Goal: Task Accomplishment & Management: Manage account settings

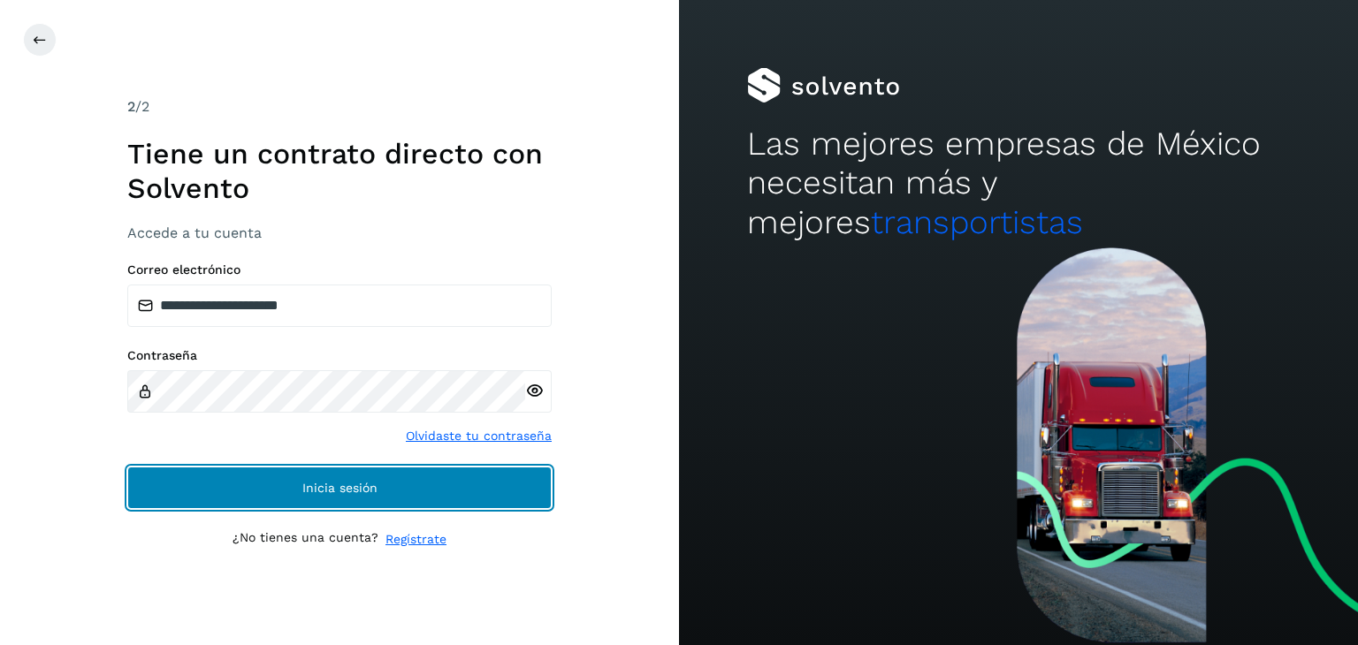
click at [296, 489] on button "Inicia sesión" at bounding box center [339, 488] width 424 height 42
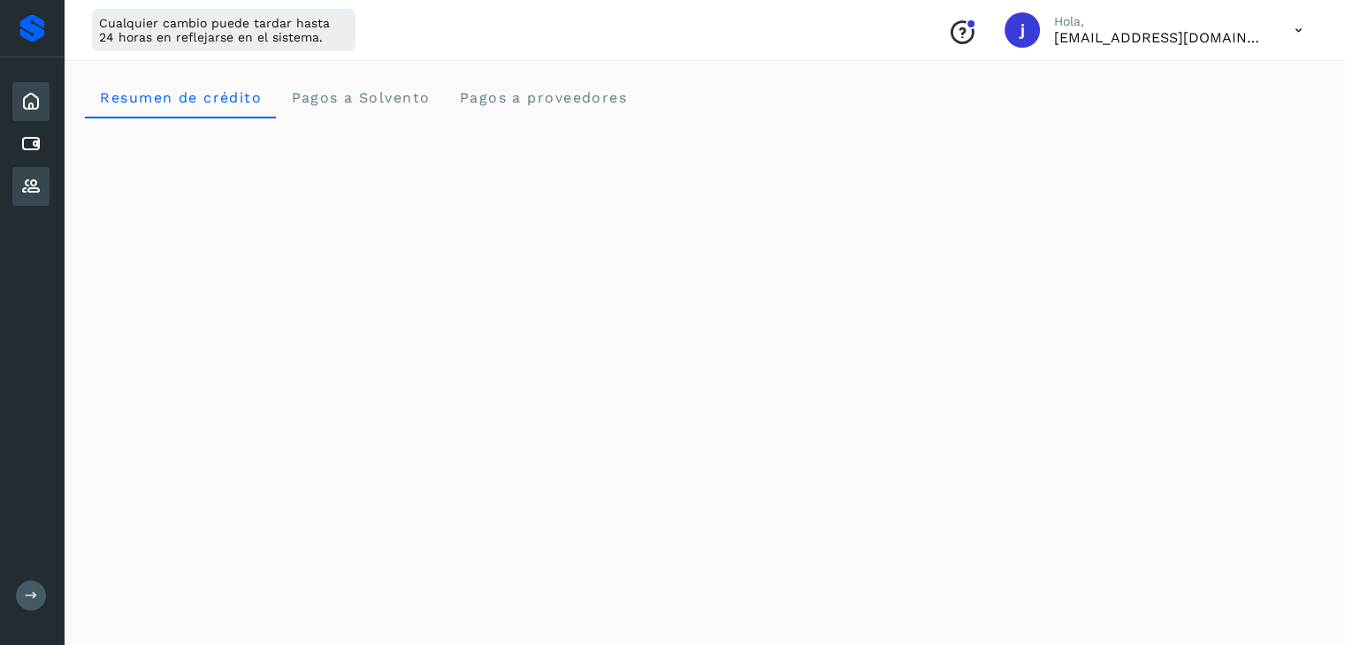
click at [32, 182] on icon at bounding box center [30, 186] width 21 height 21
click at [32, 185] on icon at bounding box center [30, 186] width 21 height 21
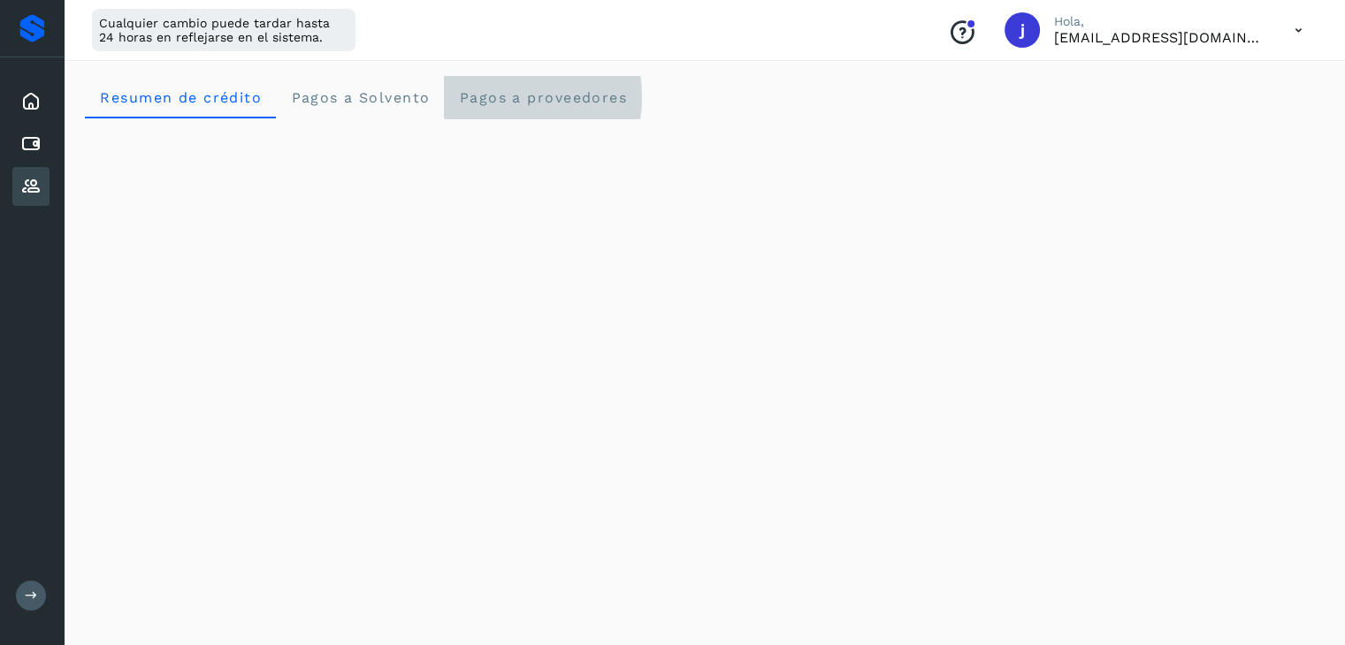
click at [545, 103] on span "Pagos a proveedores" at bounding box center [542, 97] width 169 height 17
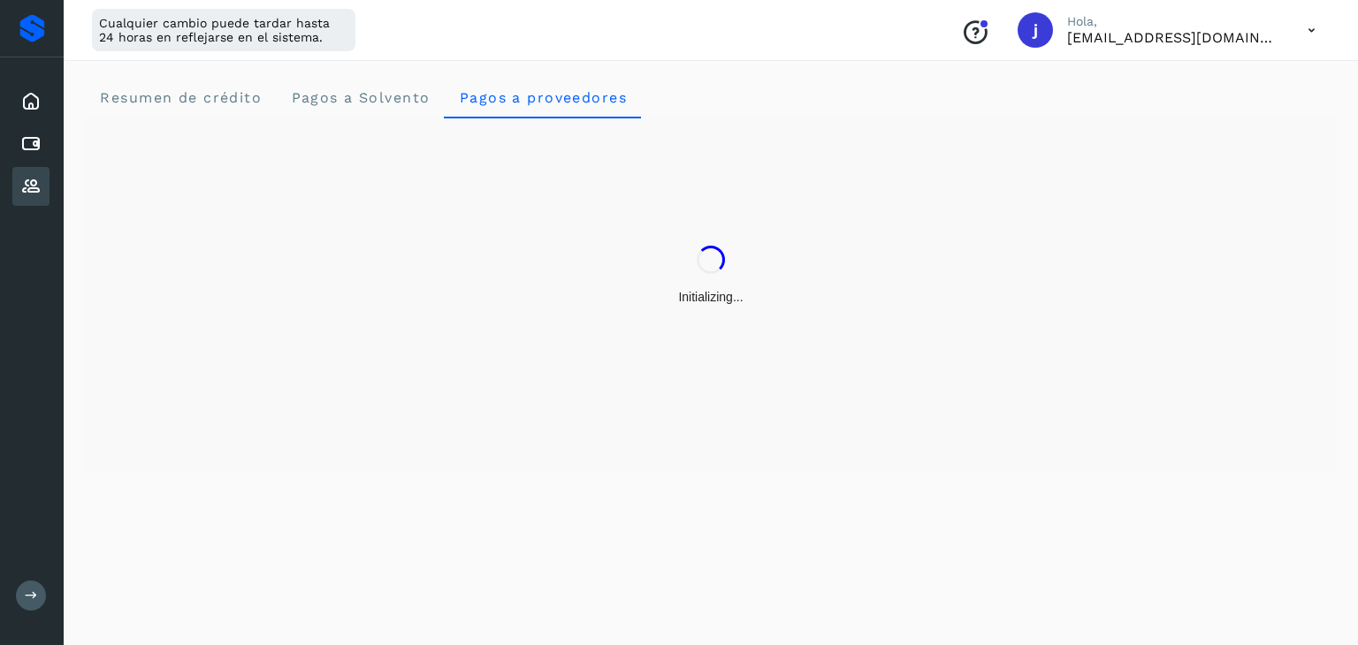
click at [20, 178] on icon at bounding box center [30, 186] width 21 height 21
click at [22, 181] on icon at bounding box center [30, 186] width 21 height 21
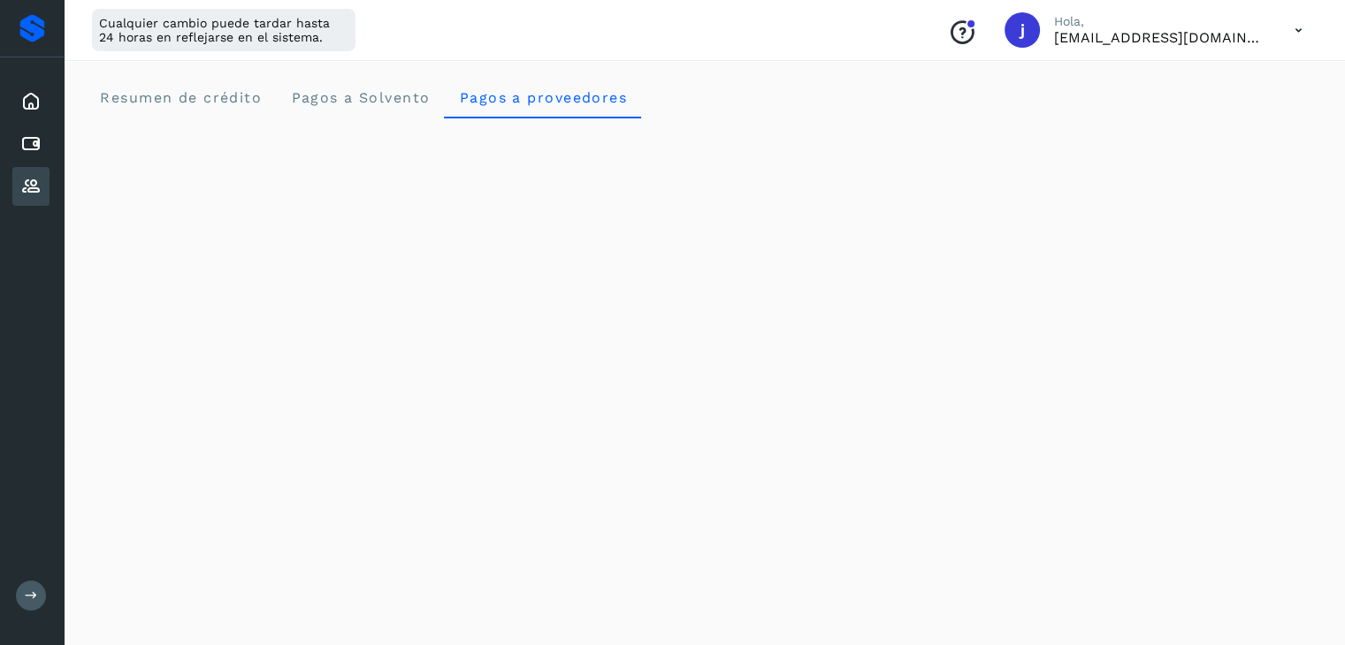
click at [23, 181] on icon at bounding box center [30, 186] width 21 height 21
click at [35, 91] on icon at bounding box center [30, 101] width 21 height 21
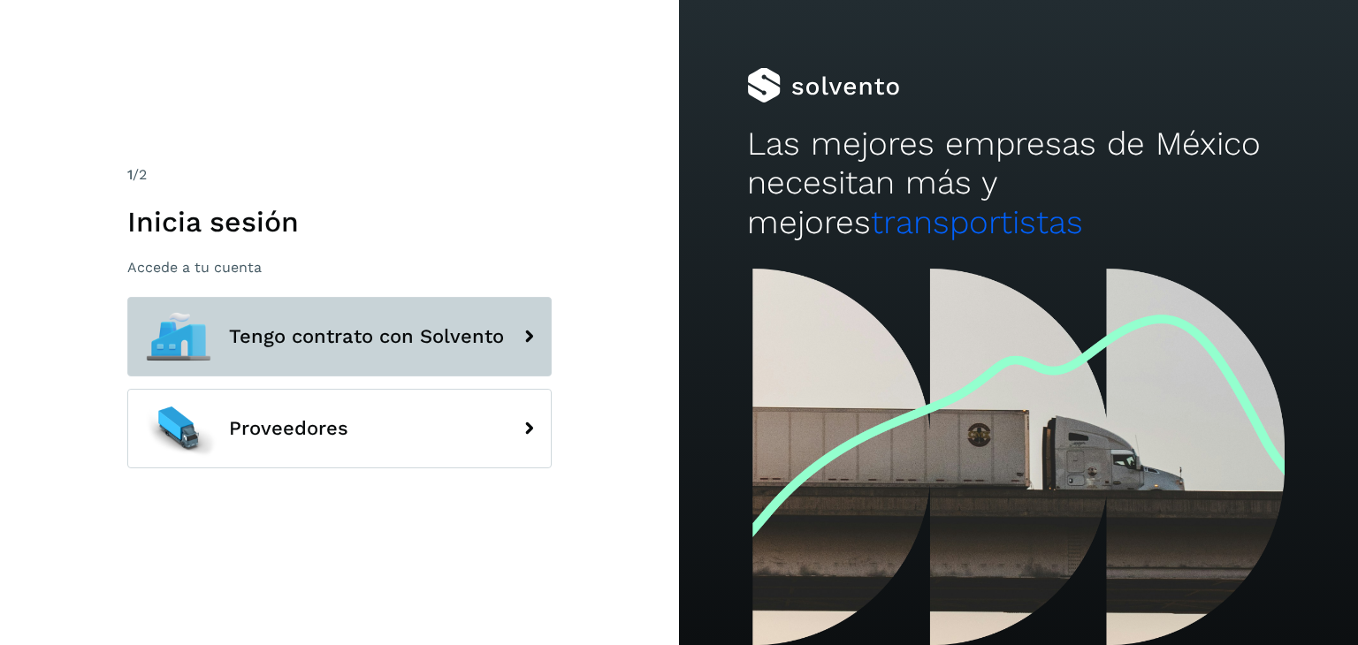
click at [318, 323] on button "Tengo contrato con Solvento" at bounding box center [339, 337] width 424 height 80
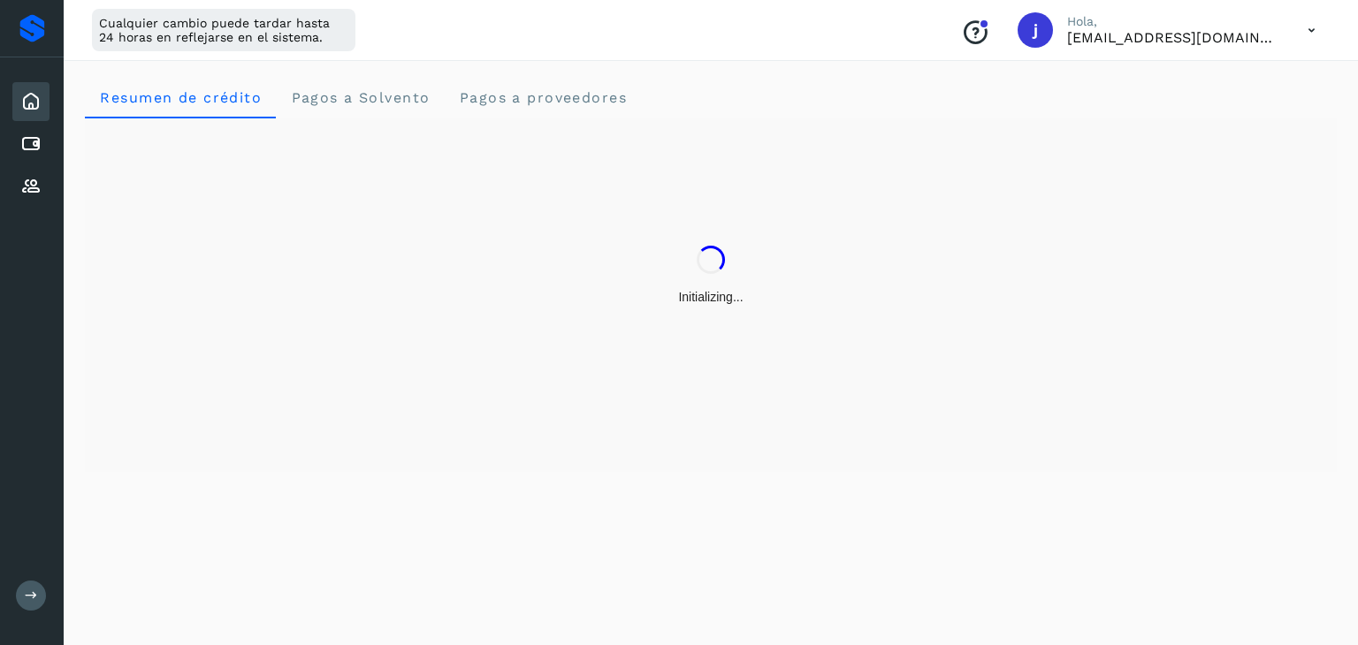
click at [1302, 30] on icon at bounding box center [1312, 30] width 36 height 36
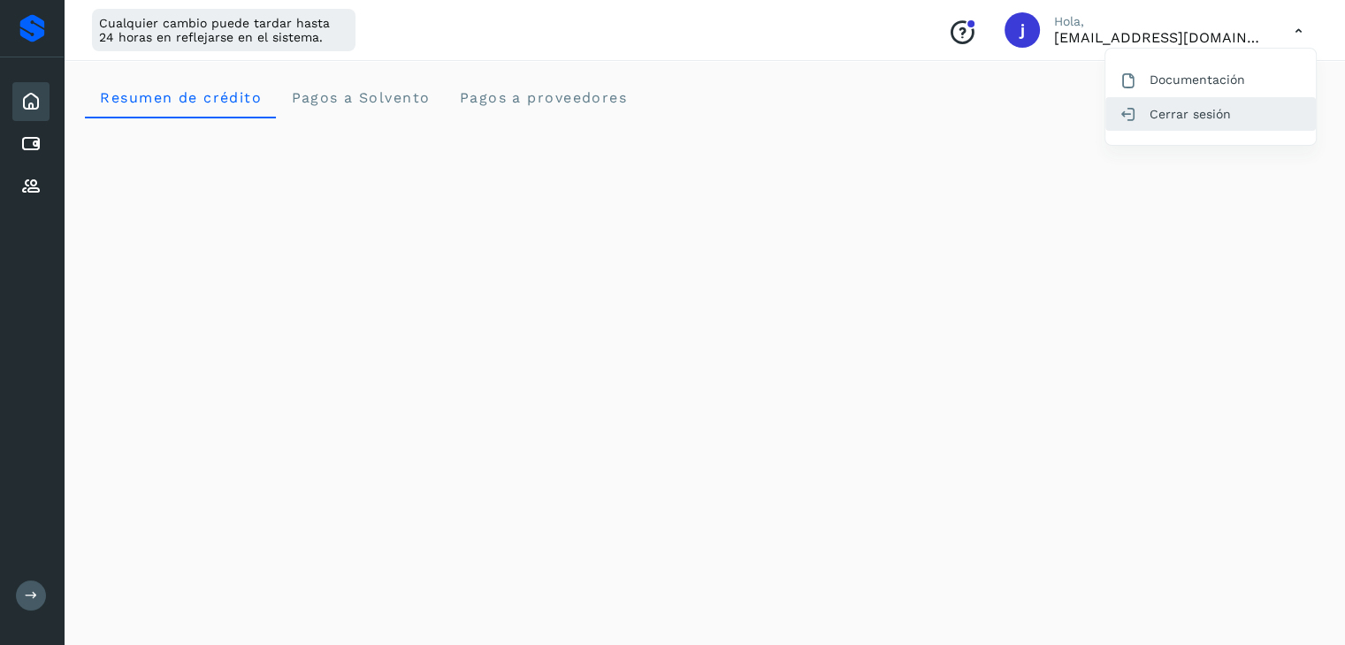
click at [1183, 114] on div "Cerrar sesión" at bounding box center [1210, 114] width 210 height 34
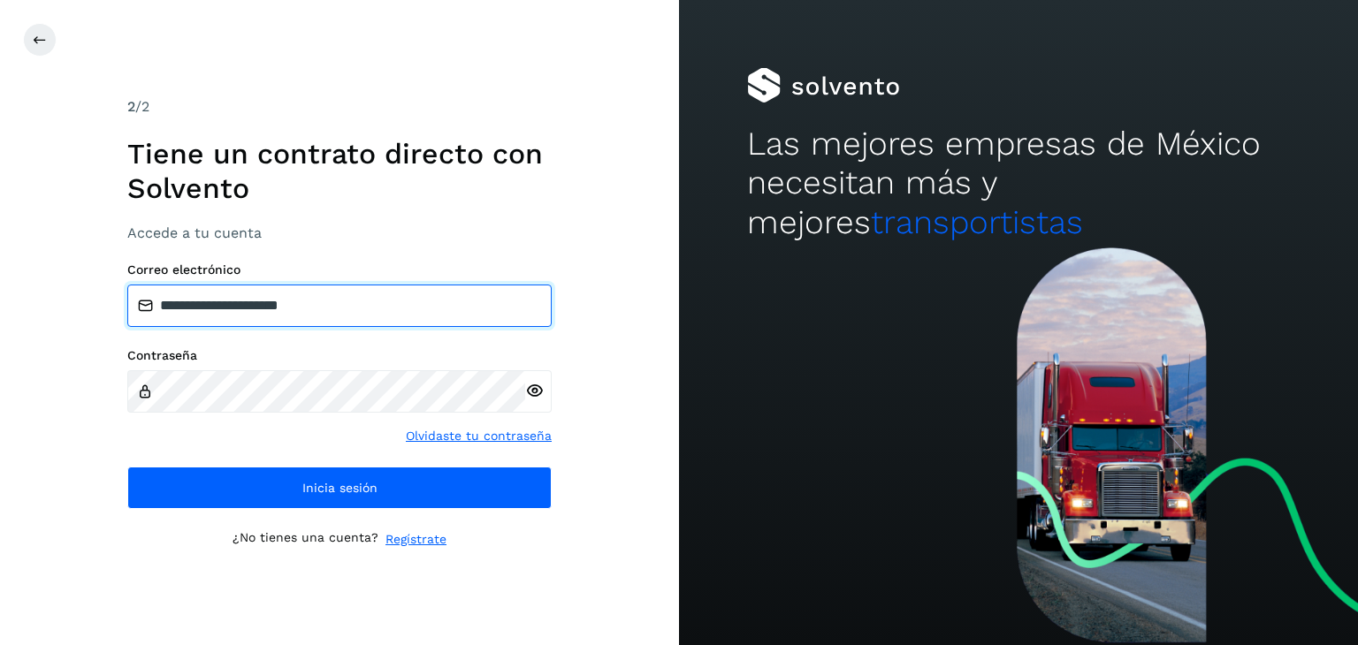
click at [394, 299] on input "**********" at bounding box center [339, 306] width 424 height 42
type input "**********"
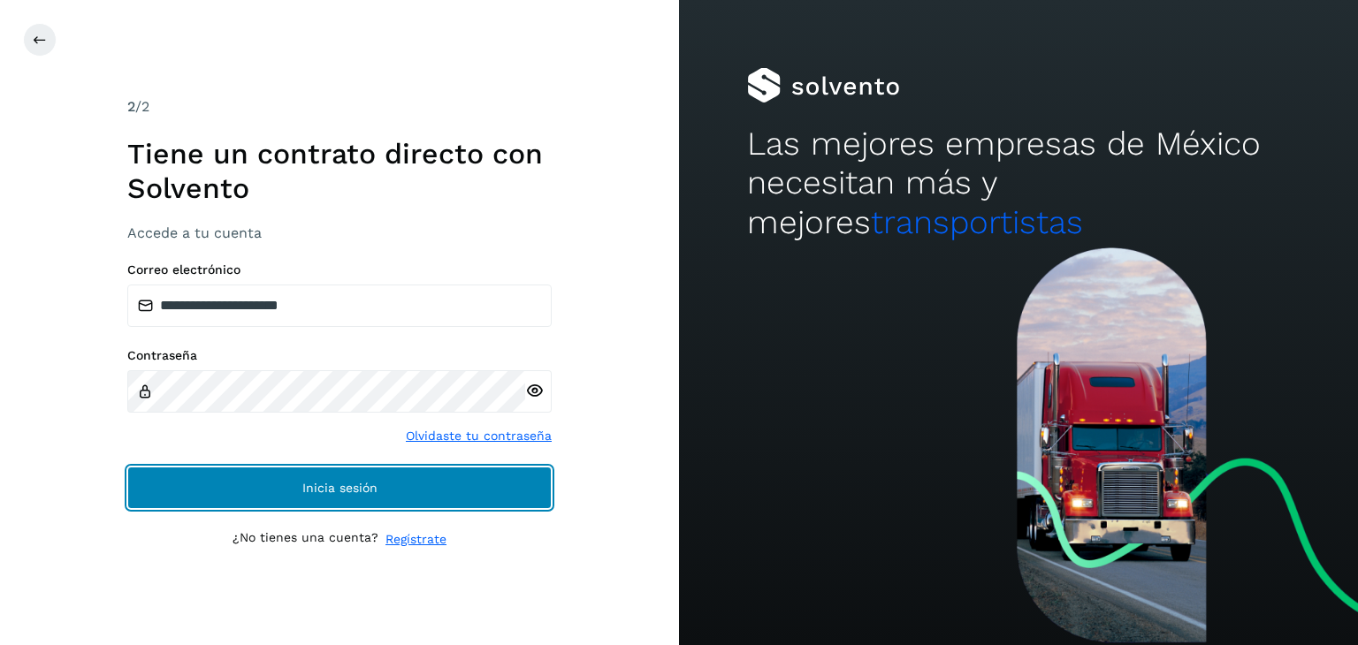
click at [281, 481] on button "Inicia sesión" at bounding box center [339, 488] width 424 height 42
